Goal: Transaction & Acquisition: Purchase product/service

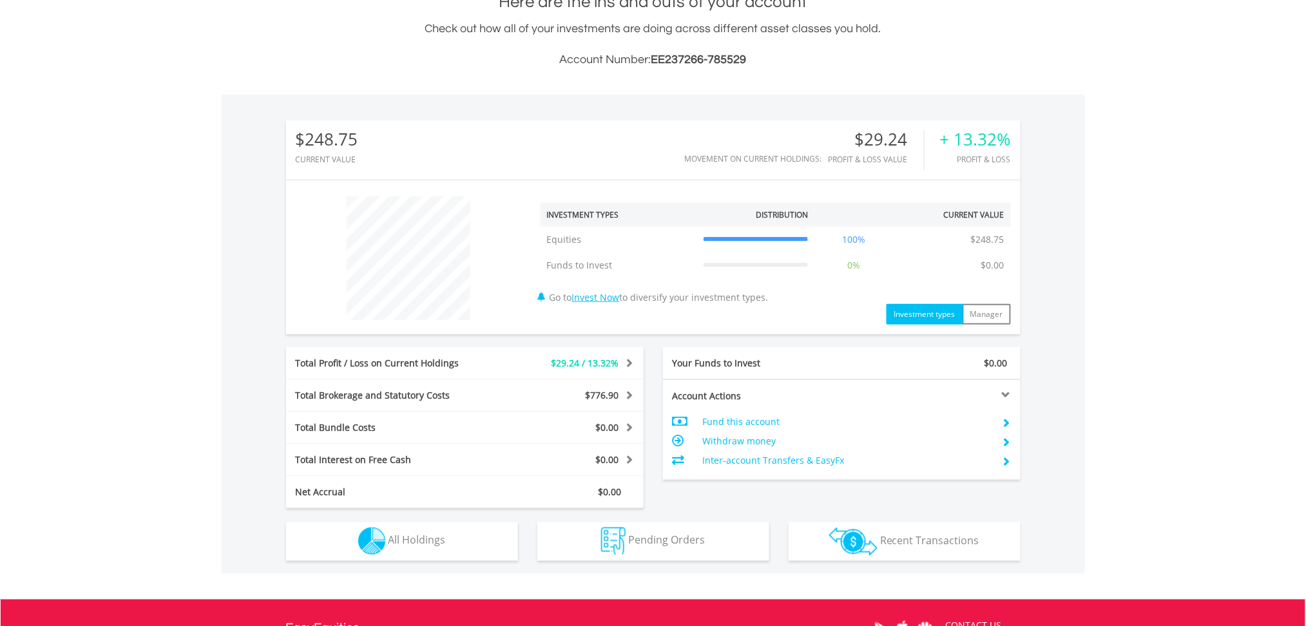
scroll to position [343, 0]
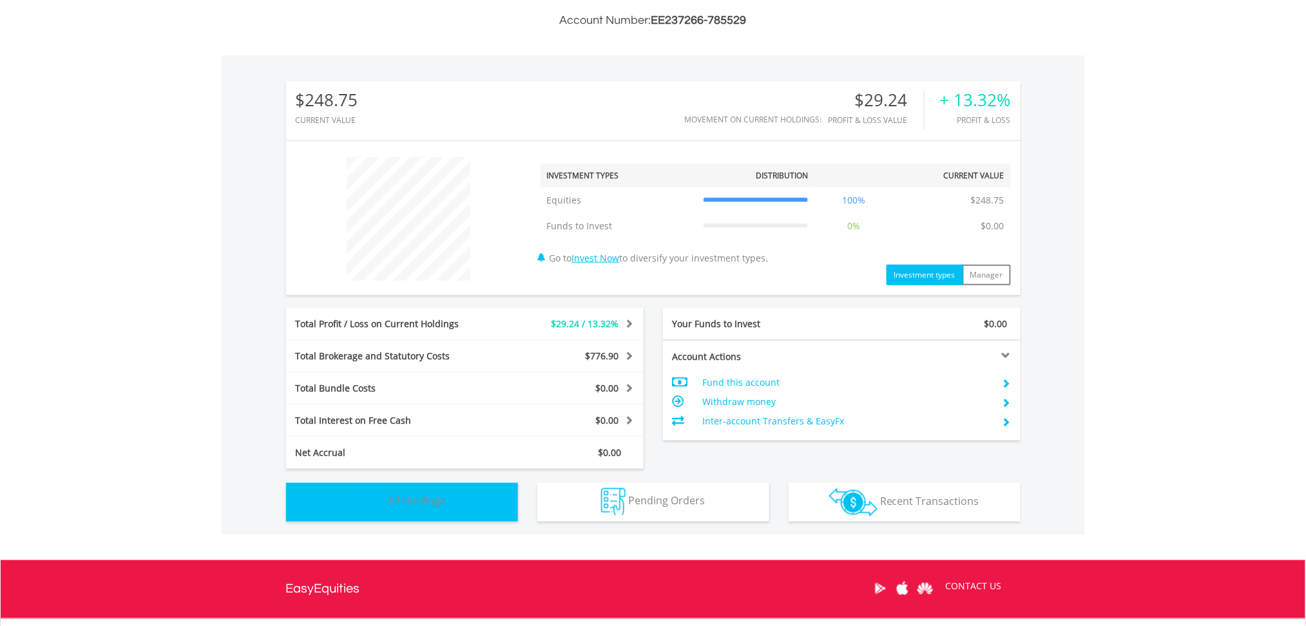
click at [400, 511] on button "Holdings All Holdings" at bounding box center [402, 502] width 232 height 39
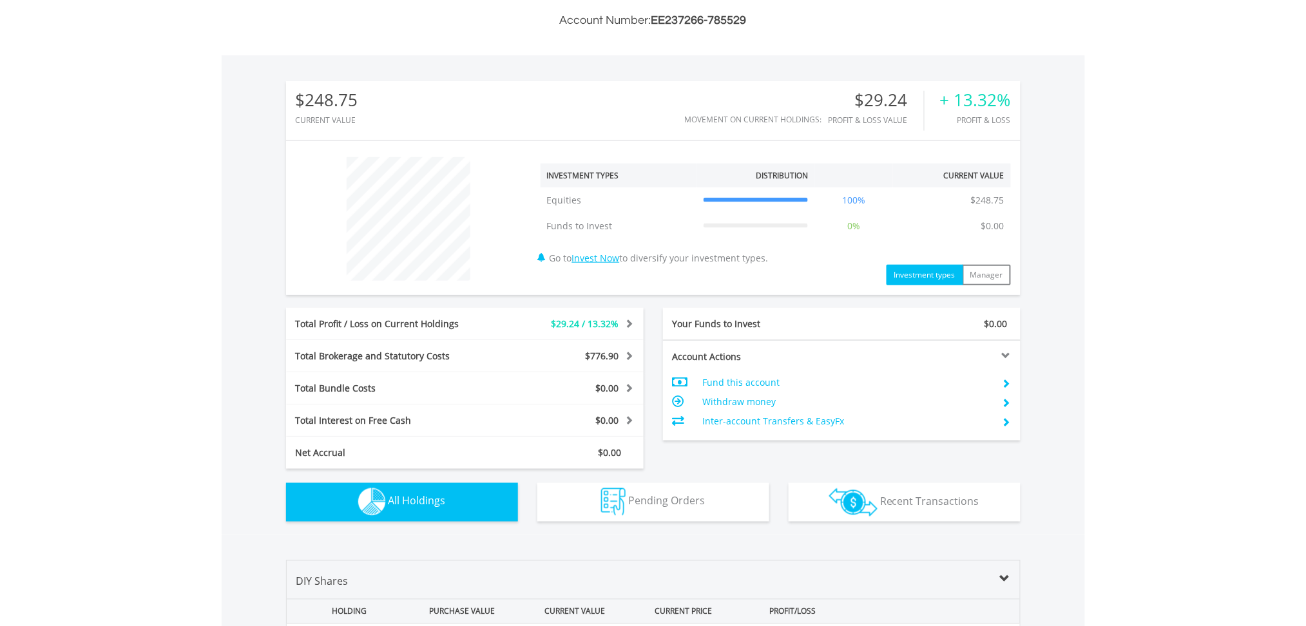
scroll to position [644, 0]
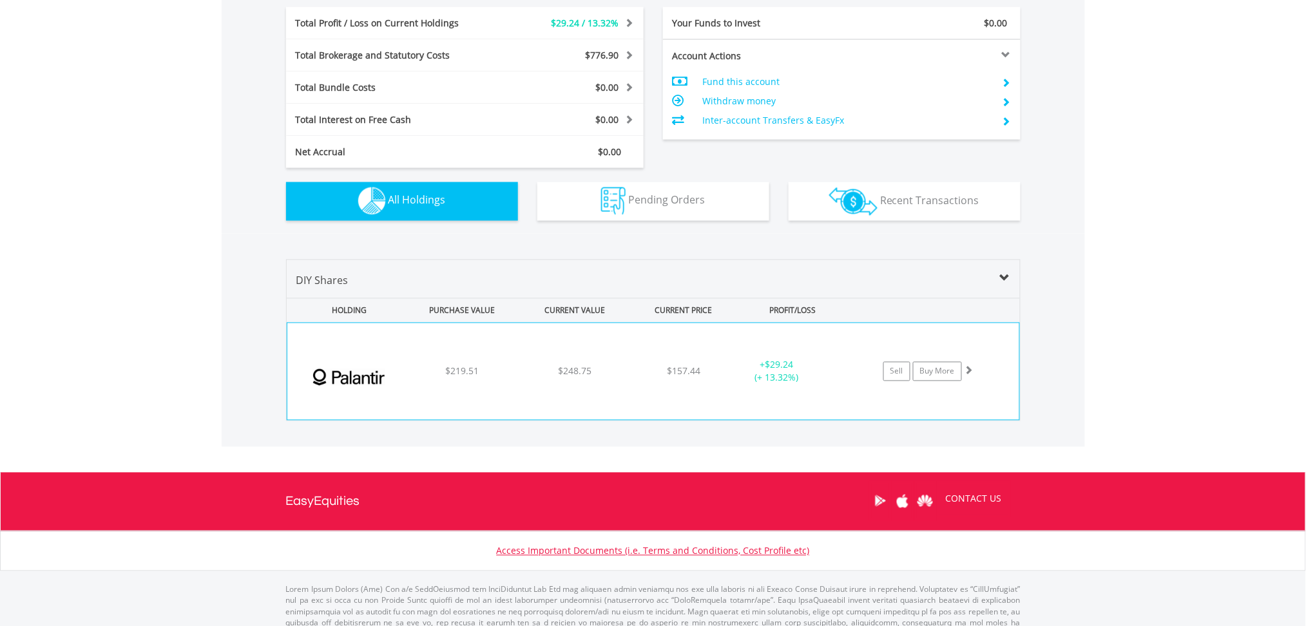
click at [421, 363] on div "﻿ Palantir Technologies Inc $219.51 $248.75 $157.44 + $29.24 (+ 13.32%) Sell Bu…" at bounding box center [653, 371] width 732 height 97
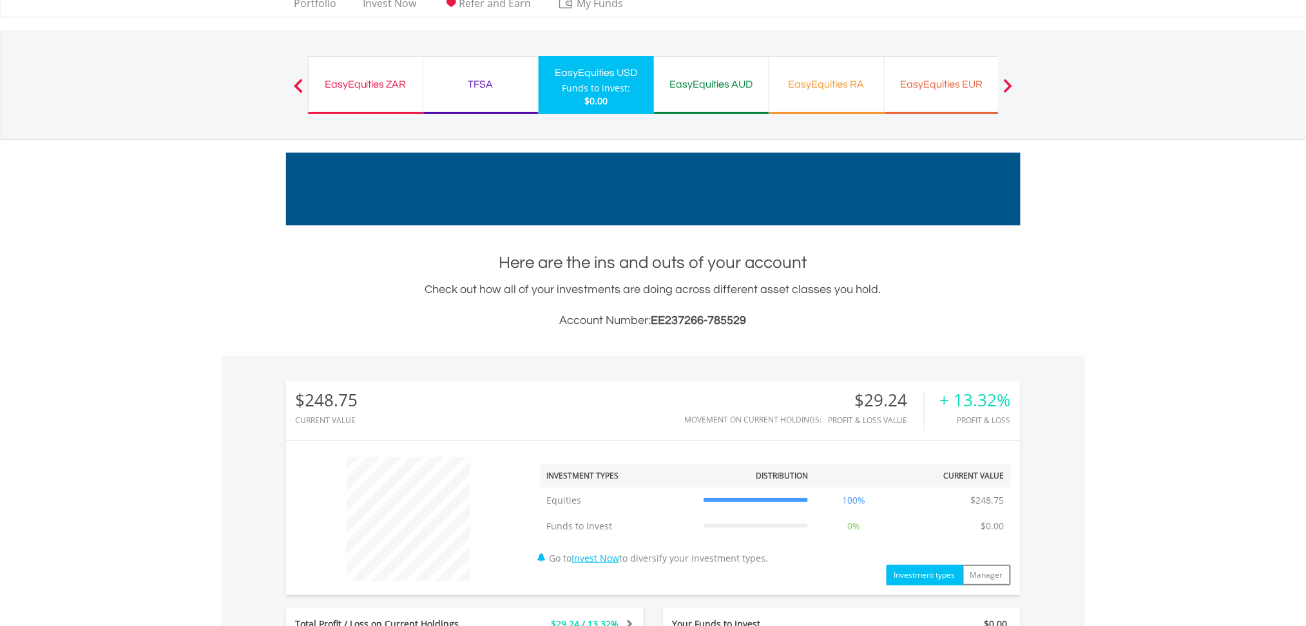
scroll to position [0, 0]
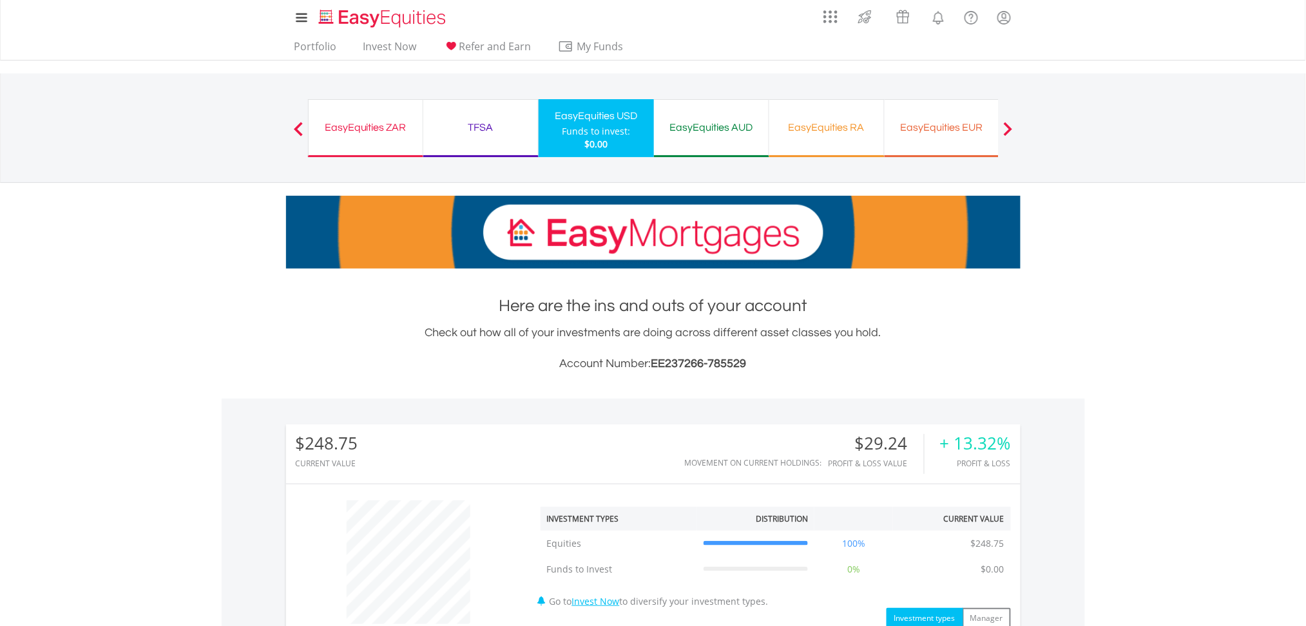
click at [493, 137] on div "TFSA Funds to invest: $0.00" at bounding box center [480, 128] width 115 height 58
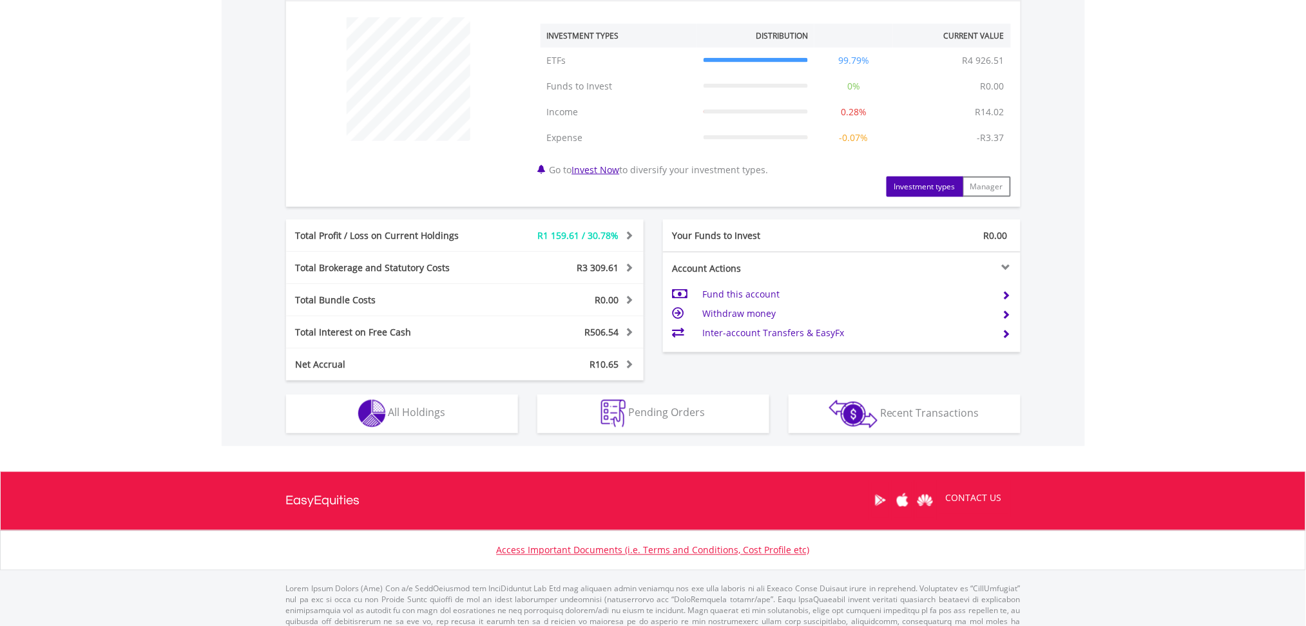
scroll to position [513, 0]
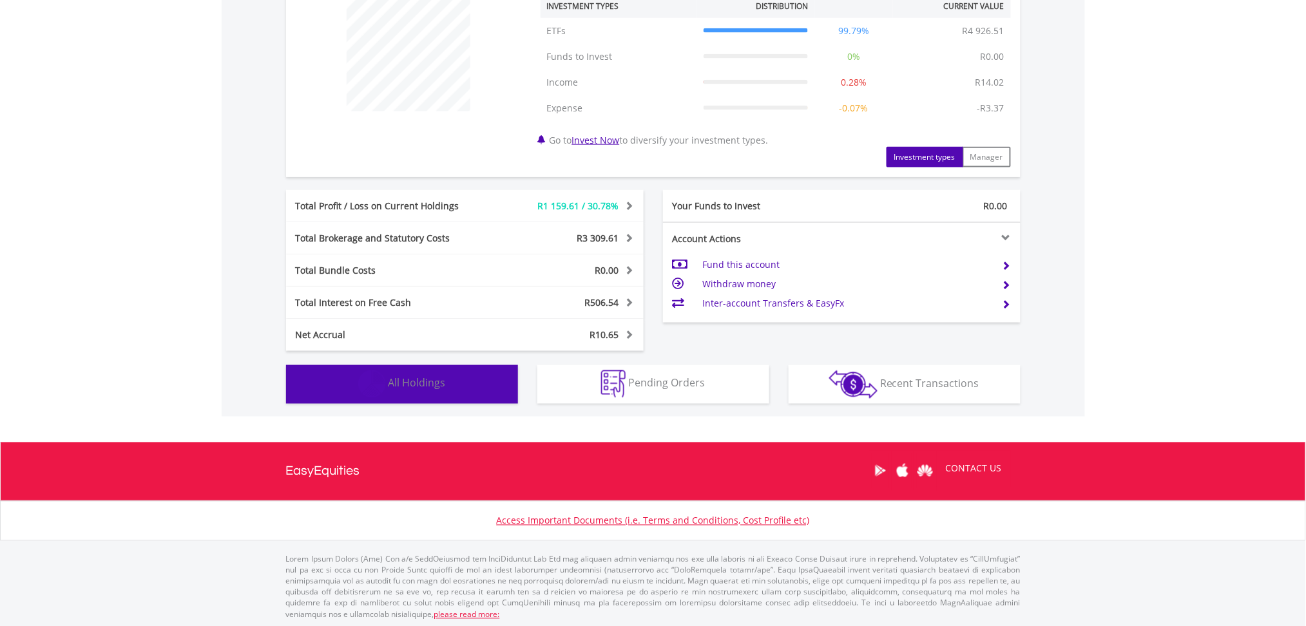
click at [419, 390] on button "Holdings All Holdings" at bounding box center [402, 384] width 232 height 39
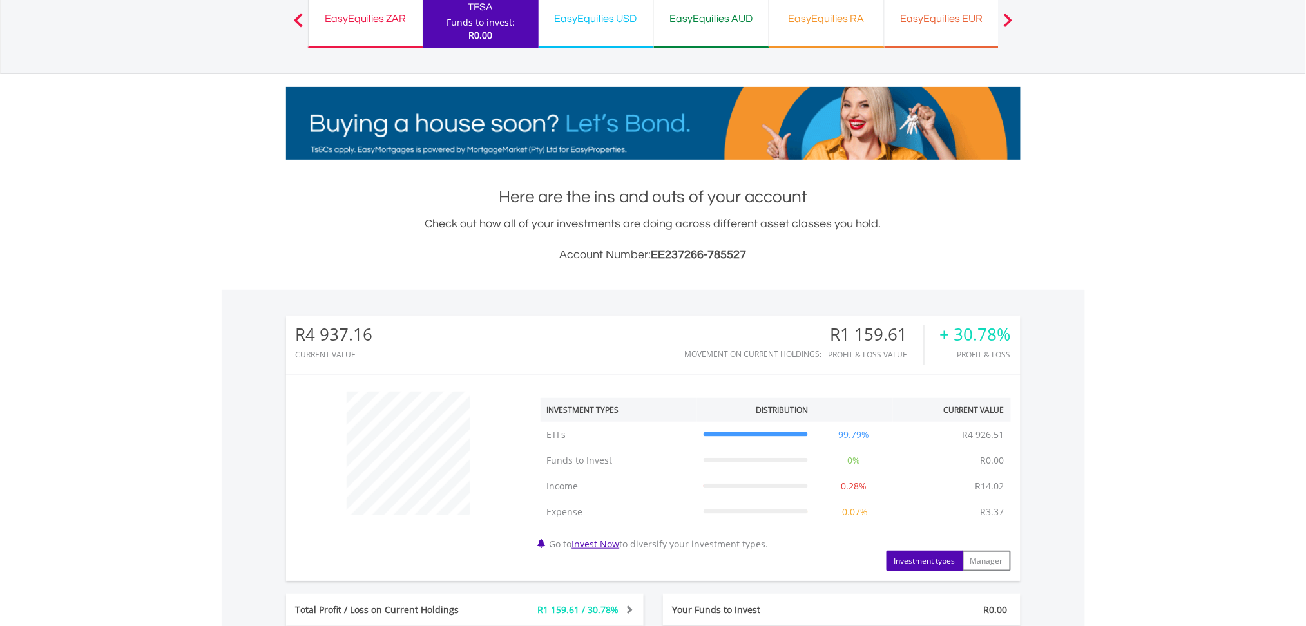
scroll to position [0, 0]
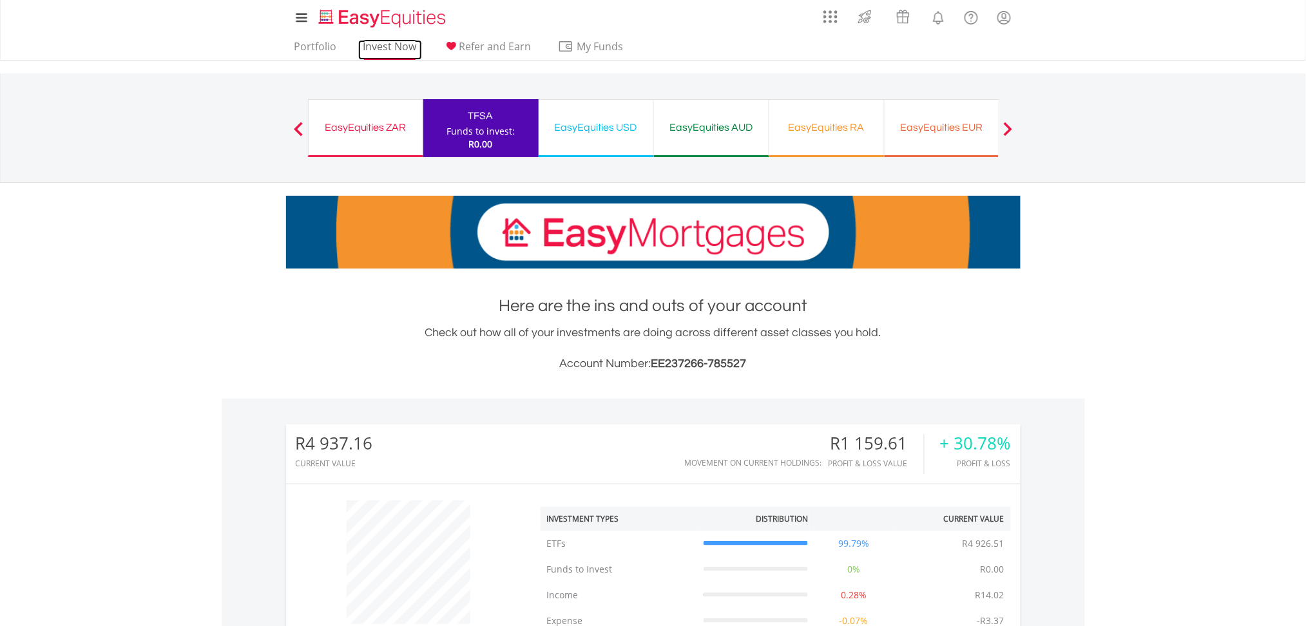
click at [394, 45] on link "Invest Now" at bounding box center [390, 50] width 64 height 20
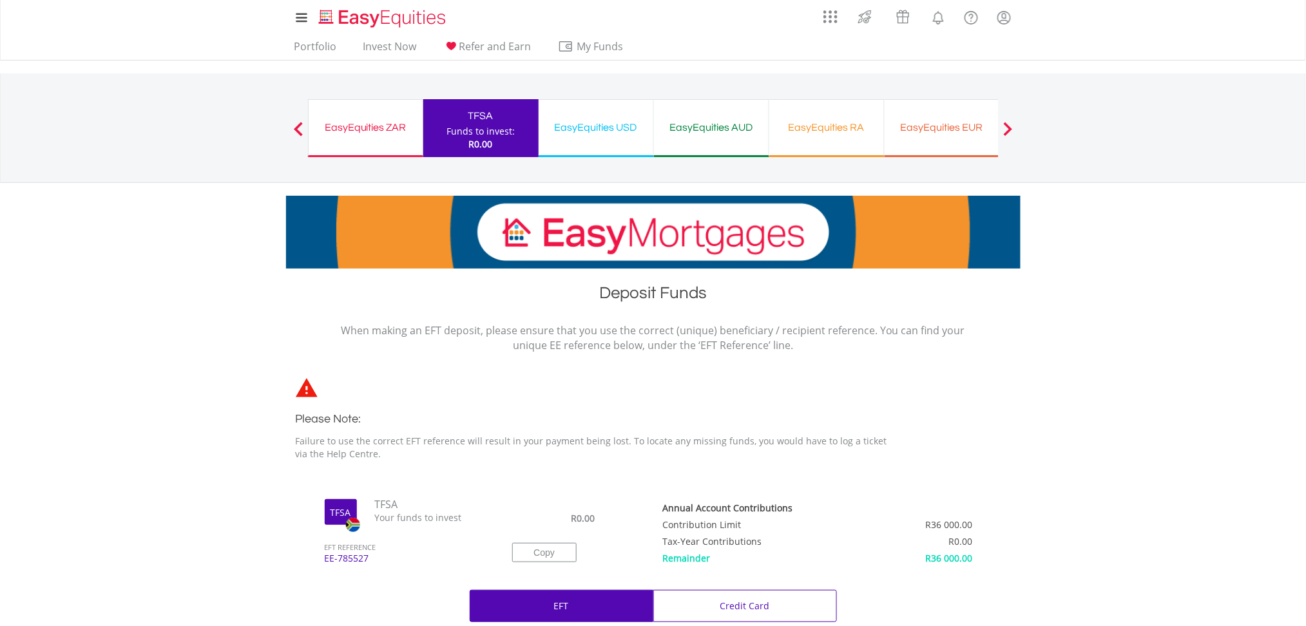
click at [593, 122] on div "EasyEquities USD" at bounding box center [595, 128] width 99 height 18
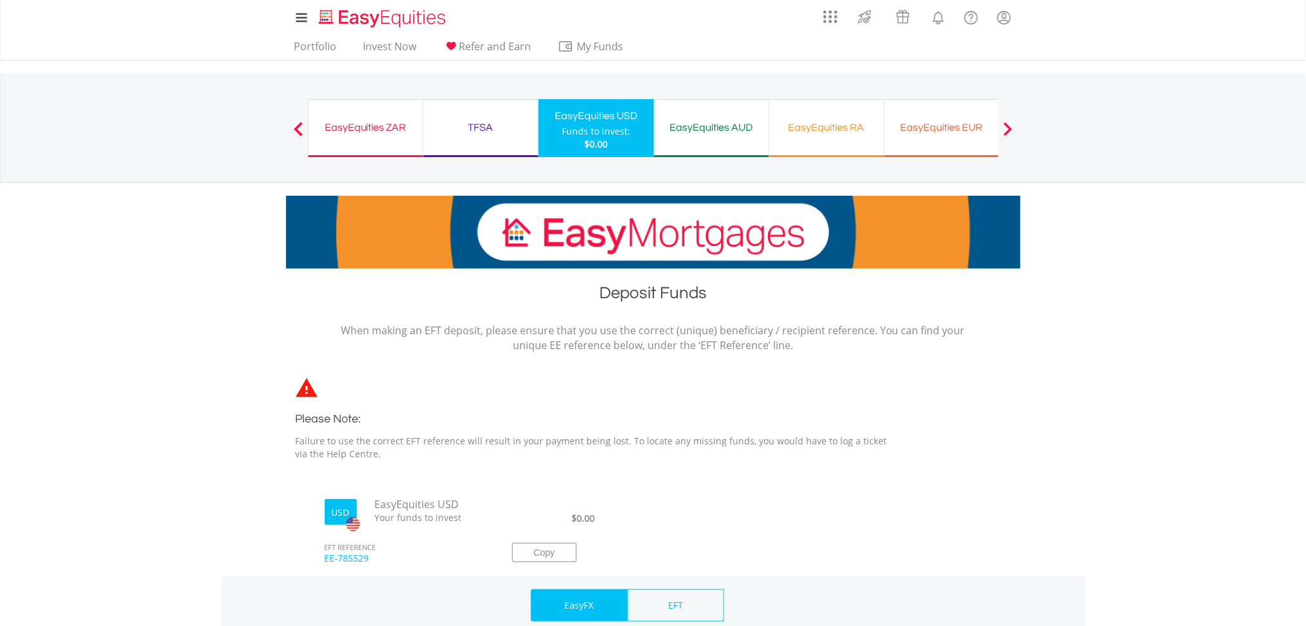
click at [593, 122] on div "EasyEquities USD" at bounding box center [596, 116] width 100 height 18
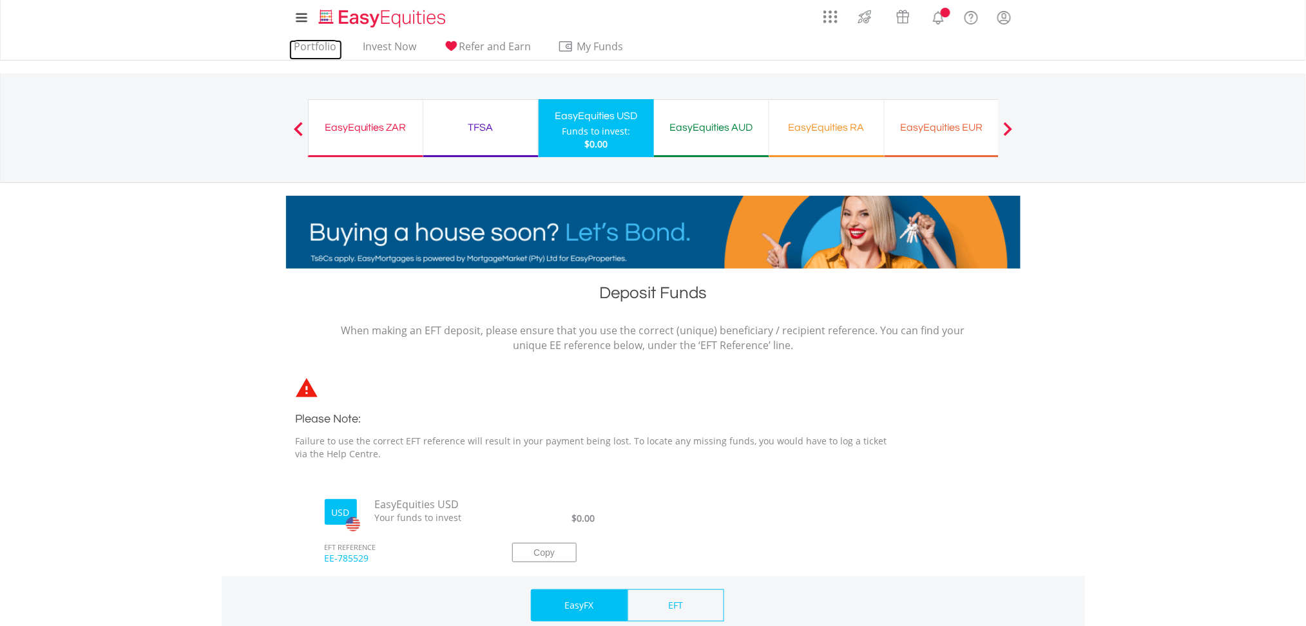
click at [327, 46] on link "Portfolio" at bounding box center [315, 50] width 53 height 20
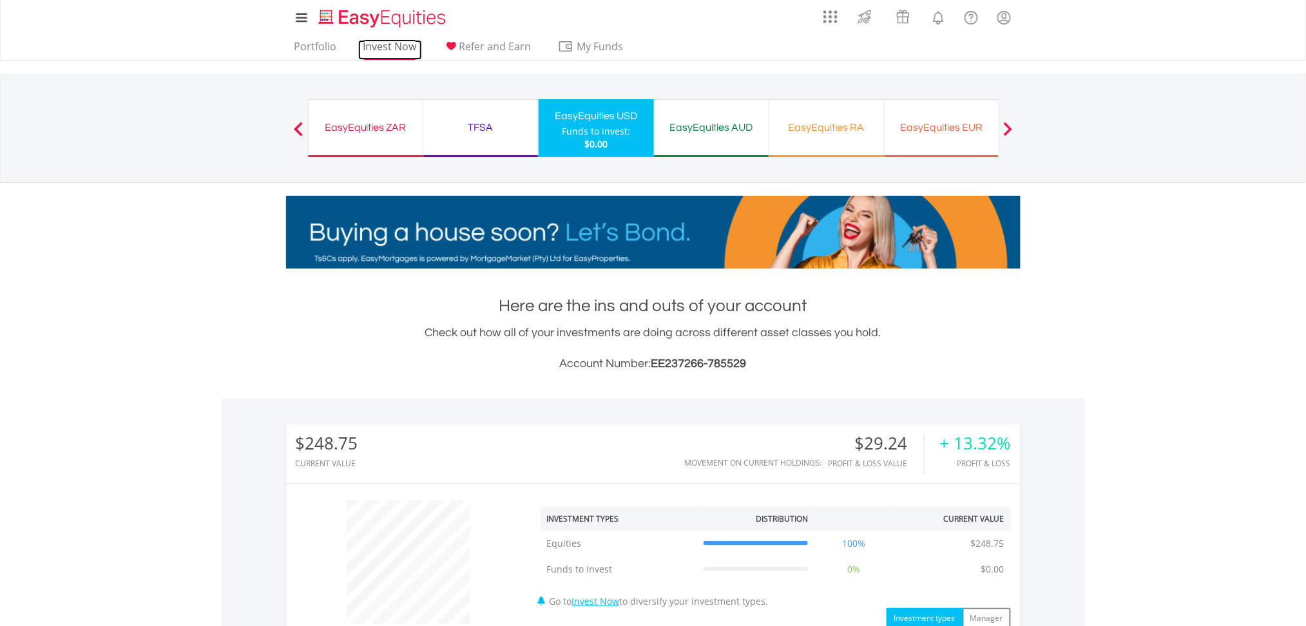
click at [395, 49] on link "Invest Now" at bounding box center [390, 50] width 64 height 20
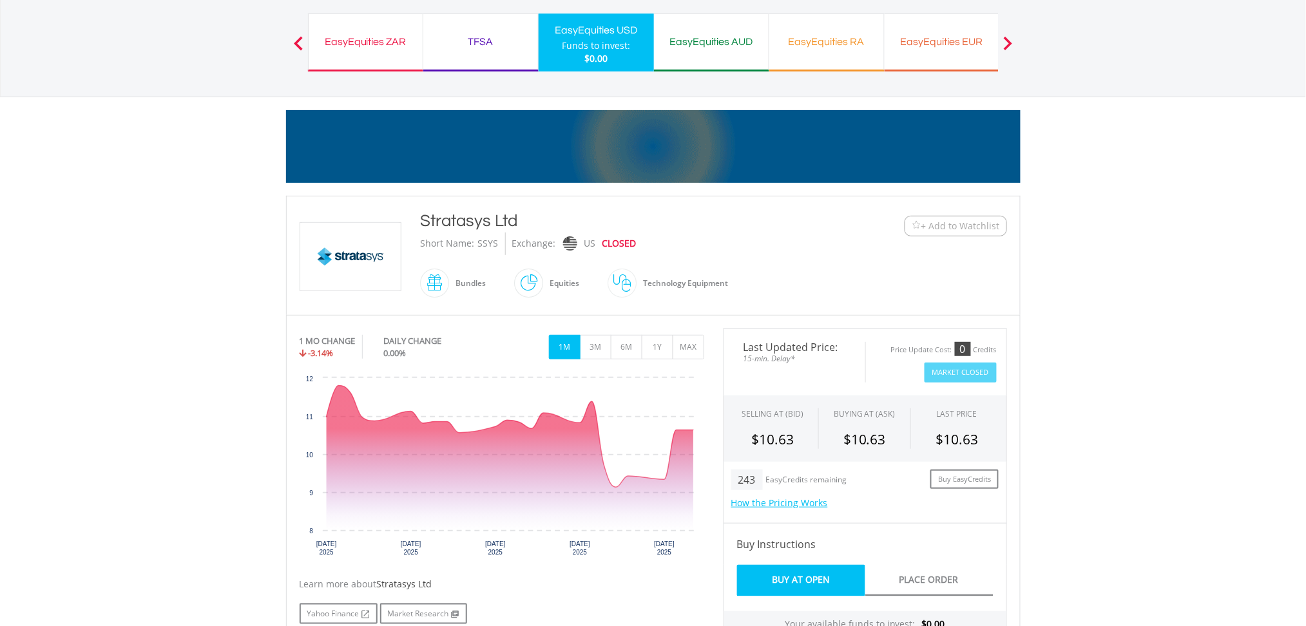
scroll to position [258, 0]
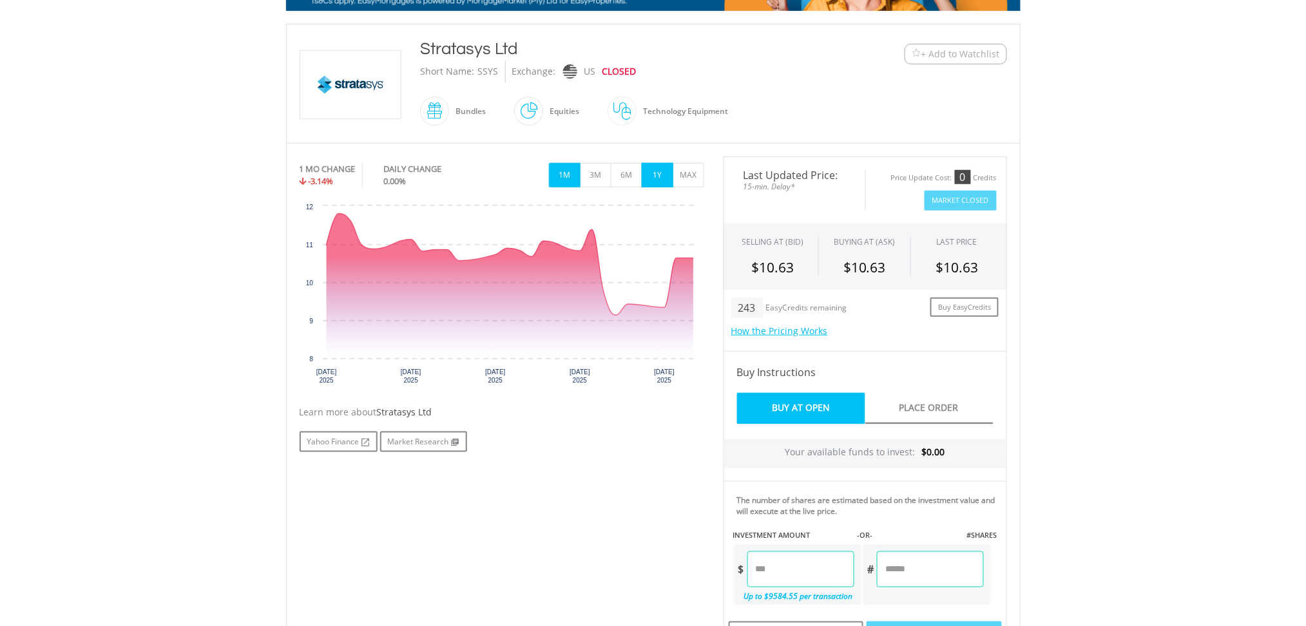
click at [652, 173] on button "1Y" at bounding box center [658, 175] width 32 height 24
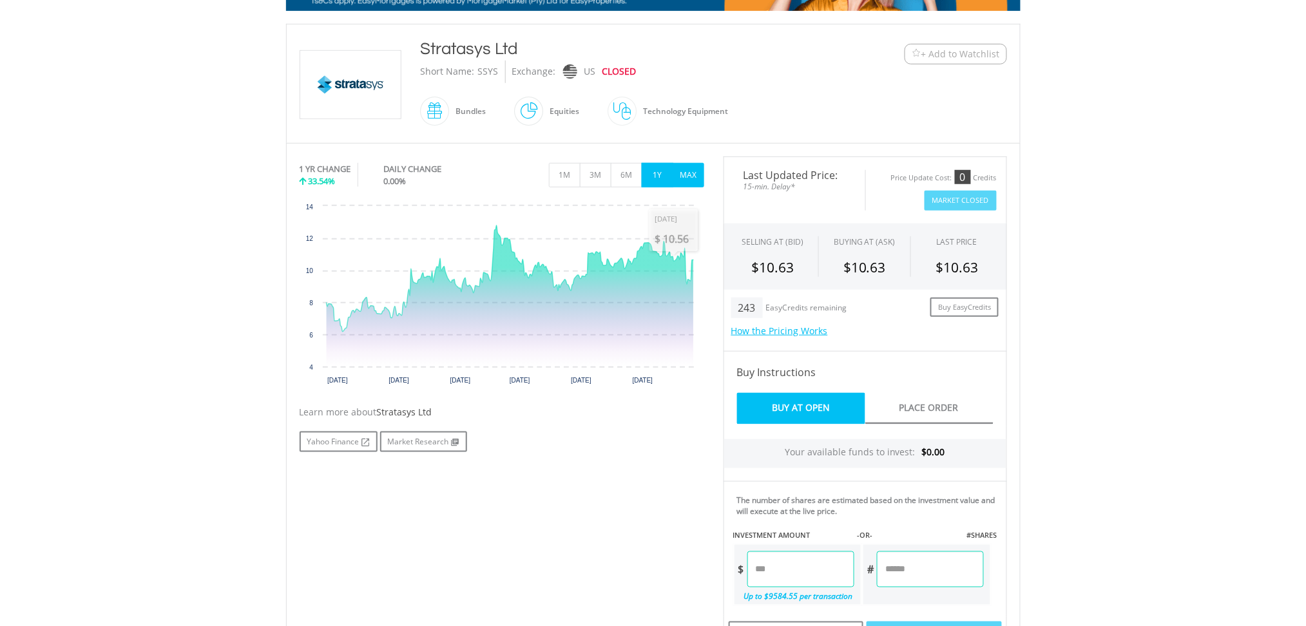
click at [688, 173] on button "MAX" at bounding box center [689, 175] width 32 height 24
